Goal: Obtain resource: Download file/media

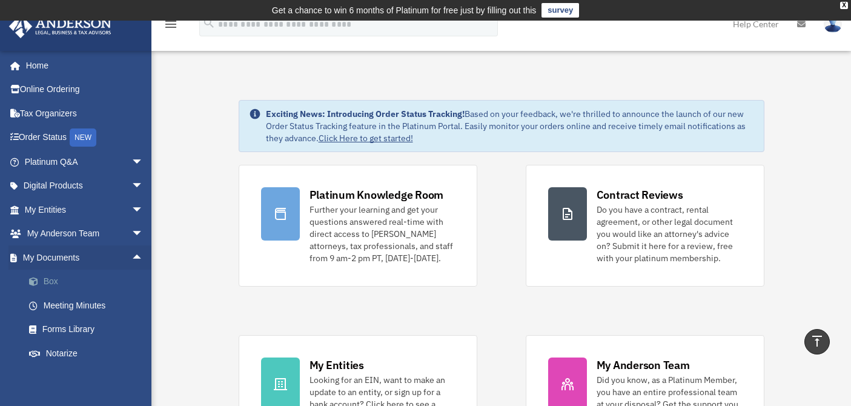
scroll to position [405, 0]
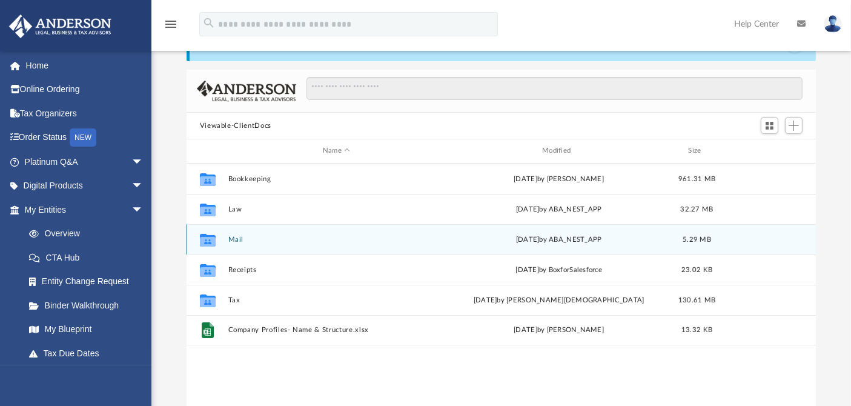
scroll to position [67, 0]
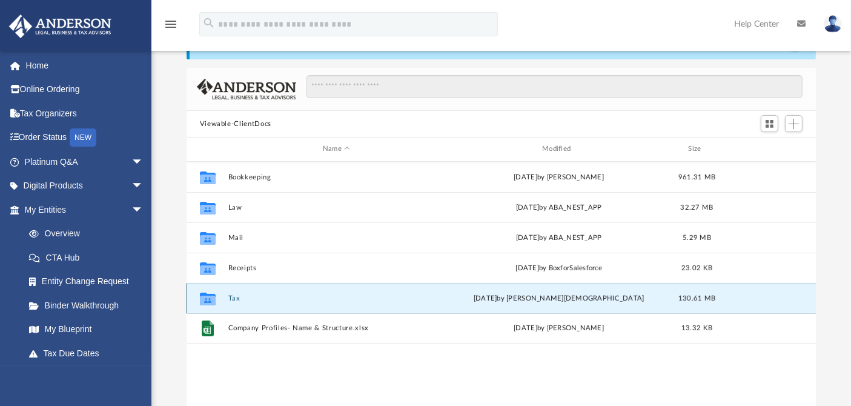
click at [228, 296] on button "Tax" at bounding box center [336, 298] width 217 height 8
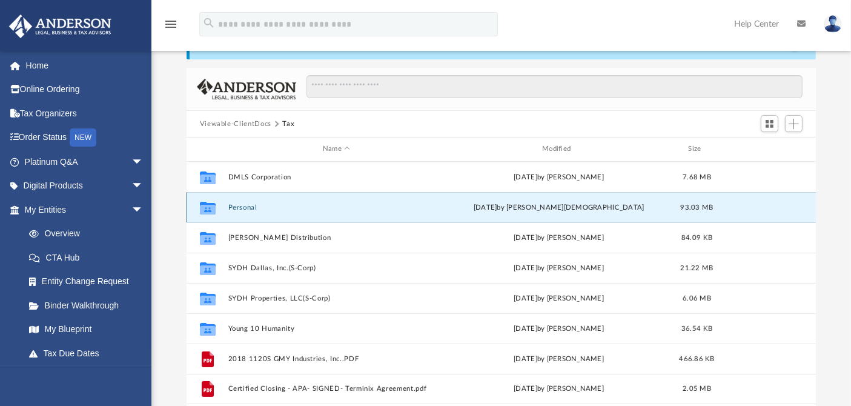
click at [247, 207] on button "Personal" at bounding box center [336, 208] width 217 height 8
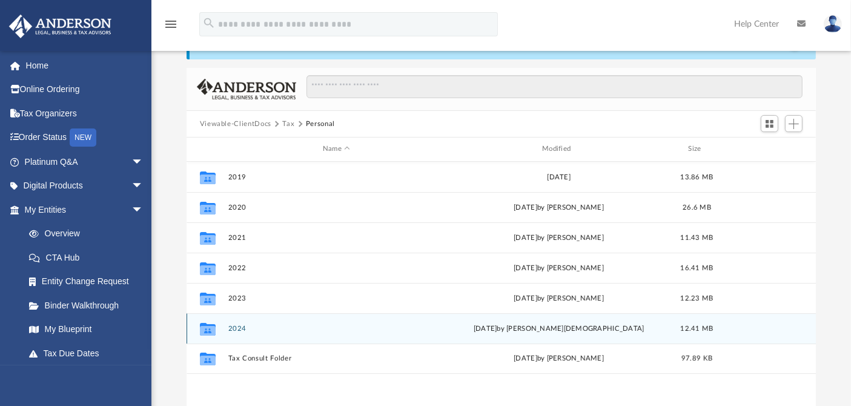
click at [237, 329] on button "2024" at bounding box center [336, 329] width 217 height 8
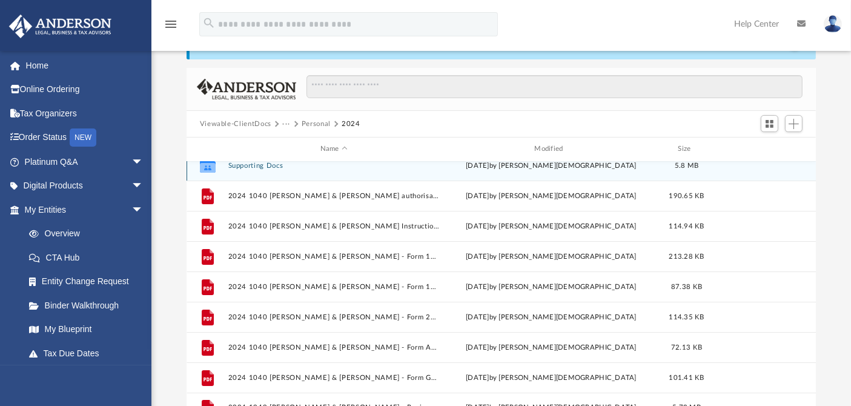
scroll to position [21, 0]
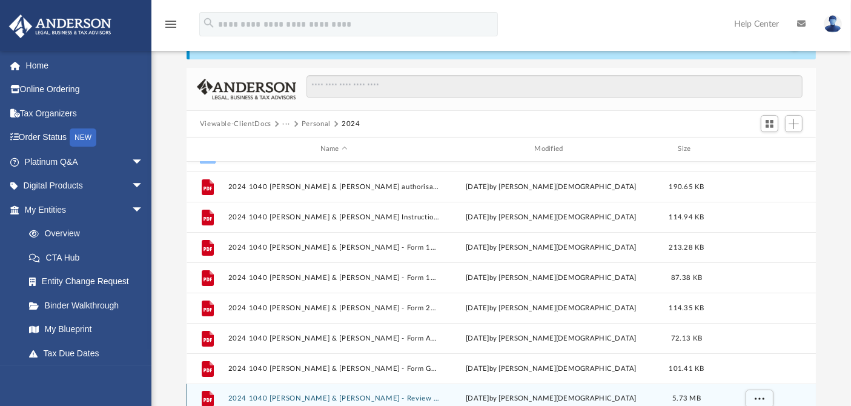
click at [310, 391] on div "File 2024 1040 [PERSON_NAME] & [PERSON_NAME] - Review Copy.pdf [DATE] by [PERSO…" at bounding box center [502, 398] width 630 height 30
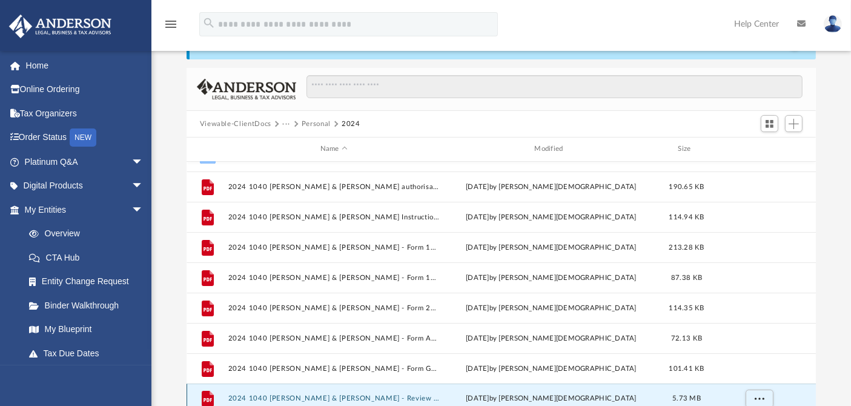
click at [310, 395] on button "2024 1040 [PERSON_NAME] & [PERSON_NAME] - Review Copy.pdf" at bounding box center [334, 398] width 212 height 8
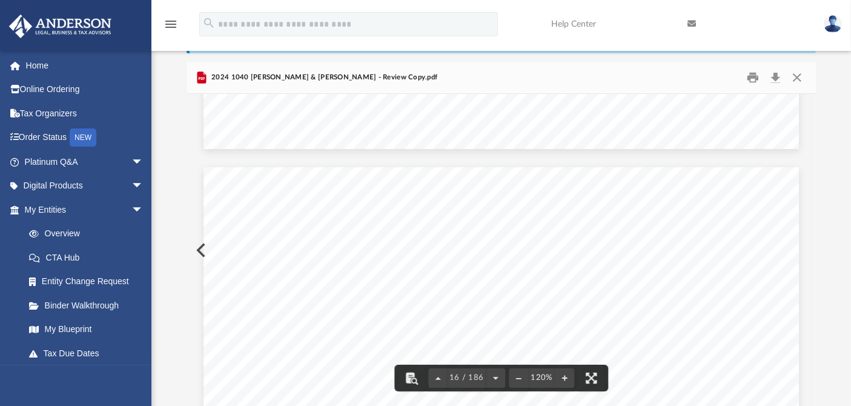
scroll to position [11779, 0]
drag, startPoint x: 359, startPoint y: 217, endPoint x: 273, endPoint y: 232, distance: 87.3
click at [274, 232] on span "Do not send cash. Enclose, but do not staple or attach, your payment with this …" at bounding box center [407, 230] width 267 height 8
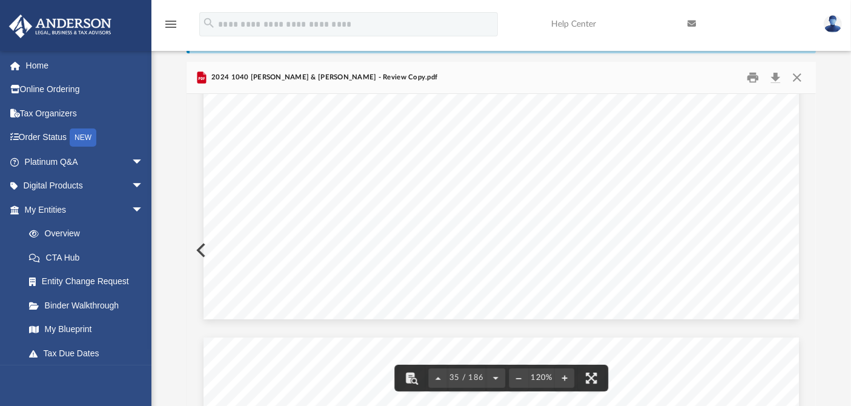
scroll to position [27394, 0]
